Goal: Find specific page/section: Find specific page/section

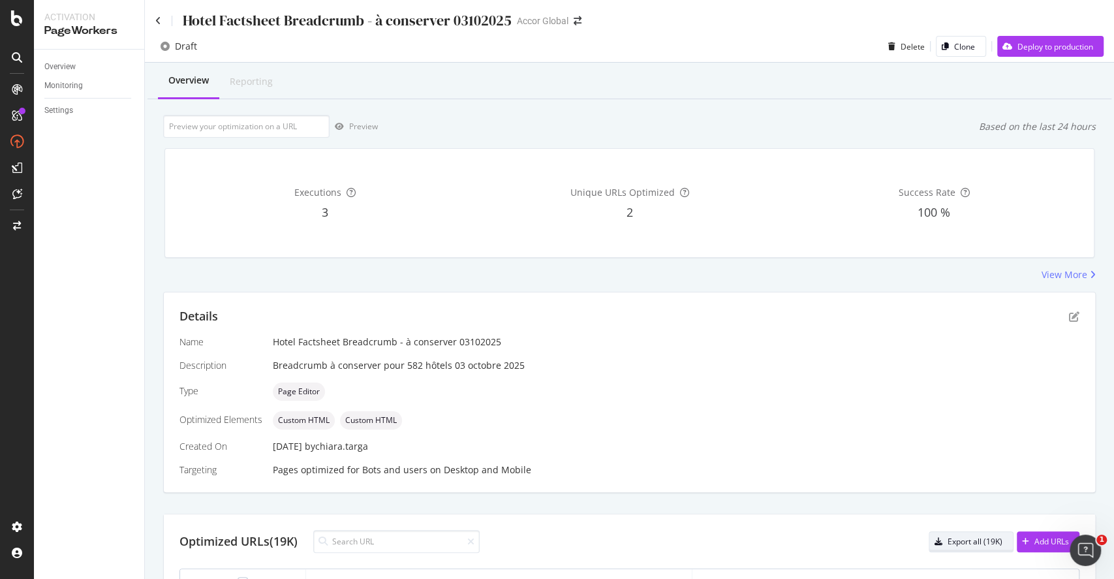
click at [935, 540] on icon "button" at bounding box center [939, 542] width 8 height 8
